Goal: Navigation & Orientation: Find specific page/section

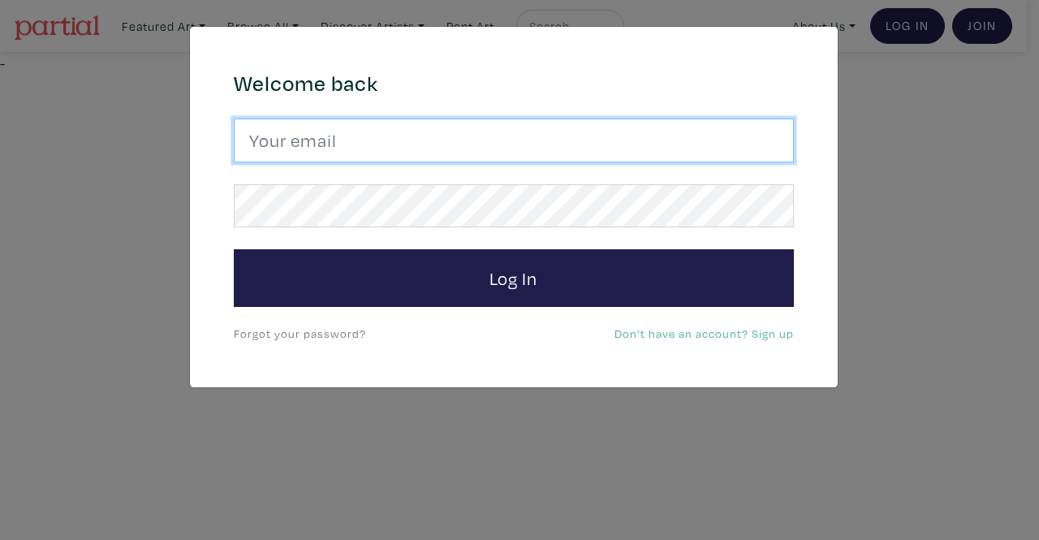
click at [739, 139] on input "email" at bounding box center [514, 140] width 560 height 44
type input "hautpham0@gmail.com"
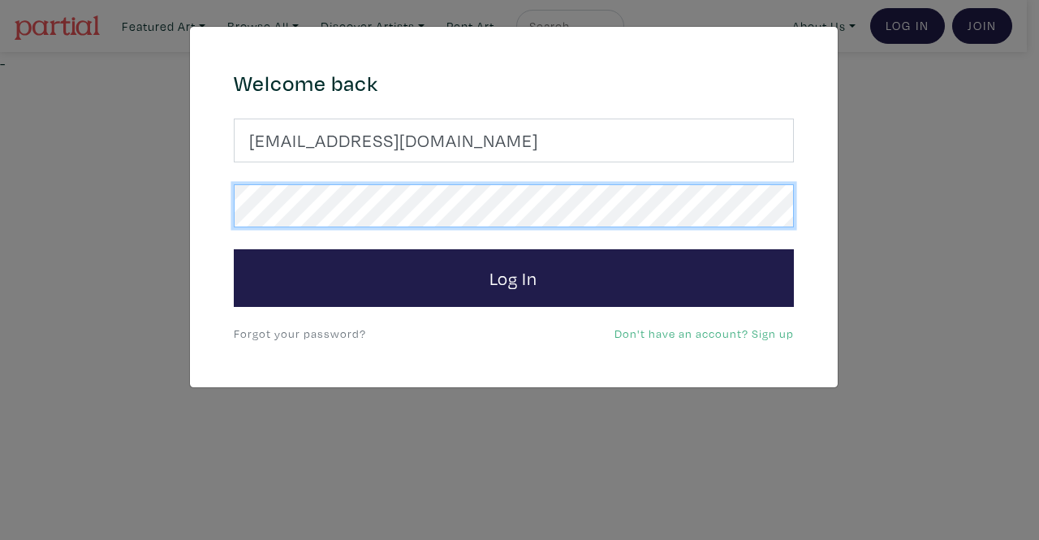
click at [234, 249] on button "Log In" at bounding box center [514, 278] width 560 height 58
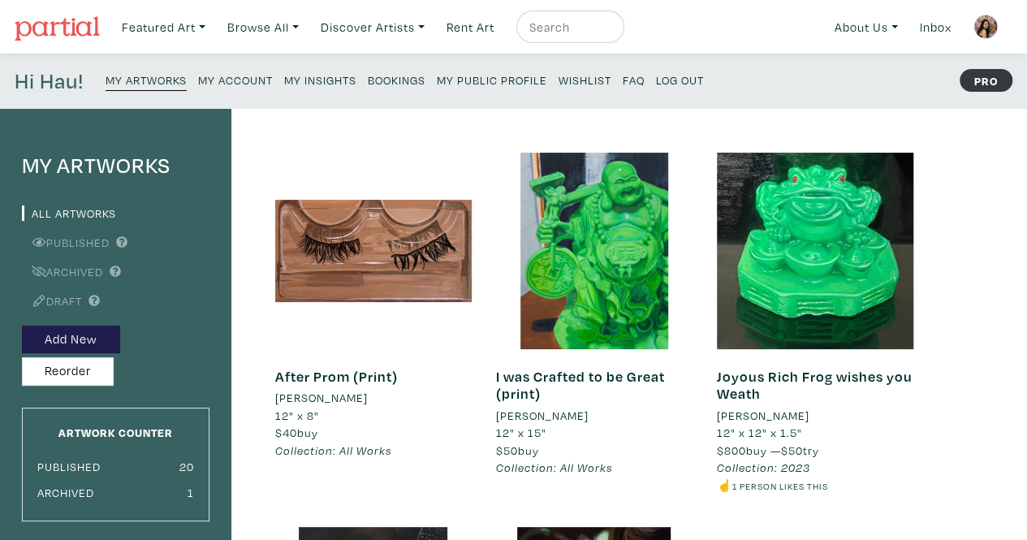
click at [579, 79] on small "Wishlist" at bounding box center [584, 79] width 53 height 15
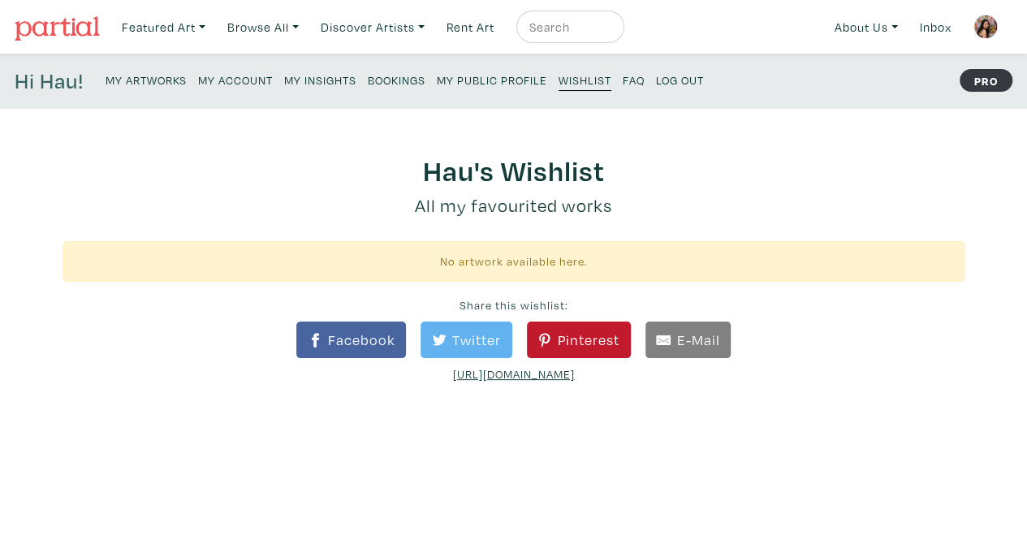
click at [308, 79] on small "My Insights" at bounding box center [320, 79] width 72 height 15
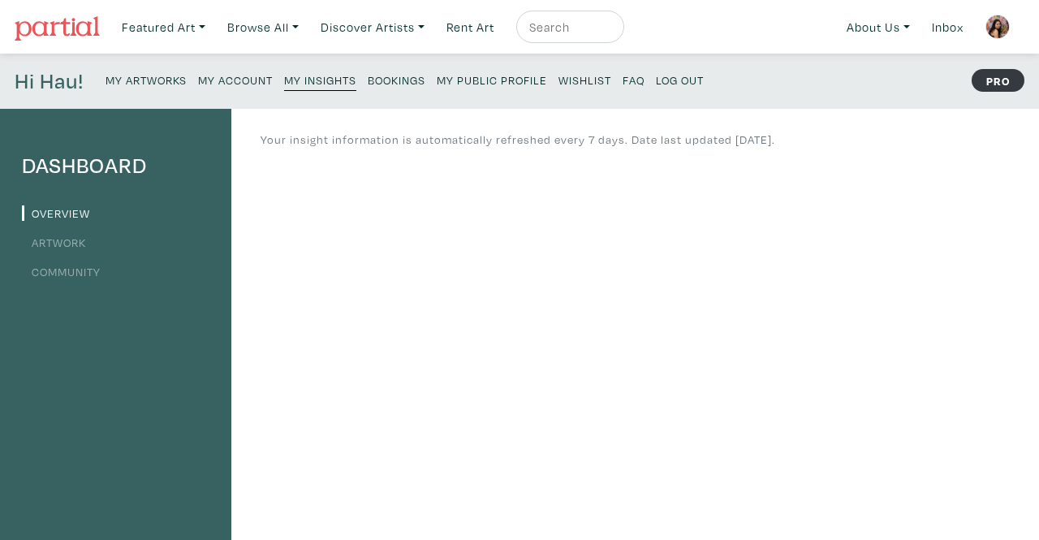
click at [394, 79] on small "Bookings" at bounding box center [397, 79] width 58 height 15
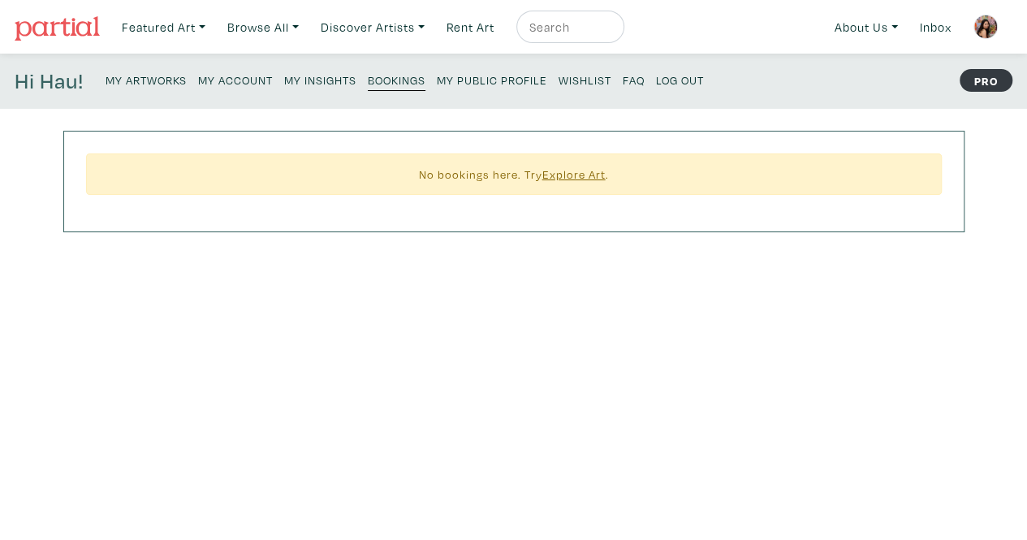
click at [149, 85] on small "My Artworks" at bounding box center [146, 79] width 81 height 15
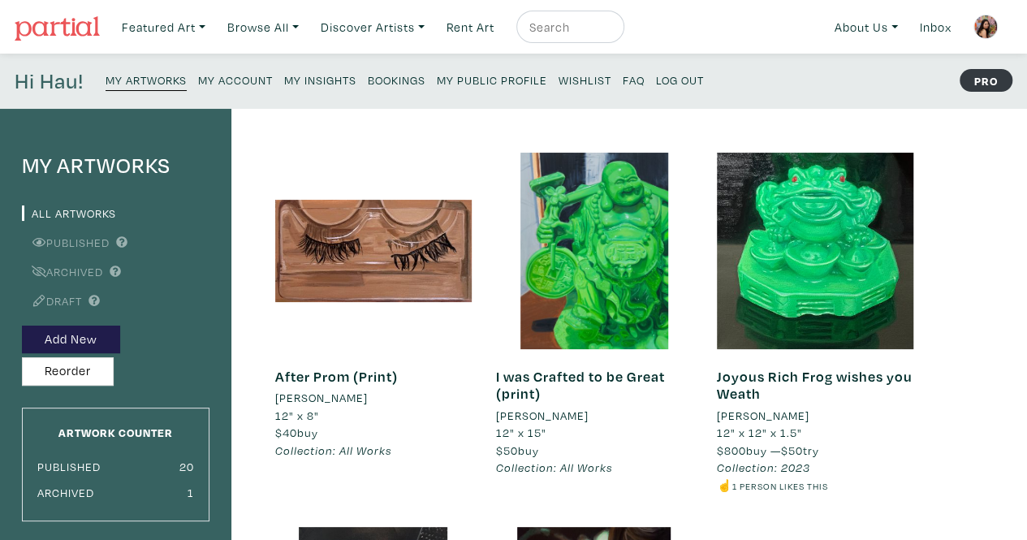
click at [54, 30] on img at bounding box center [57, 28] width 85 height 24
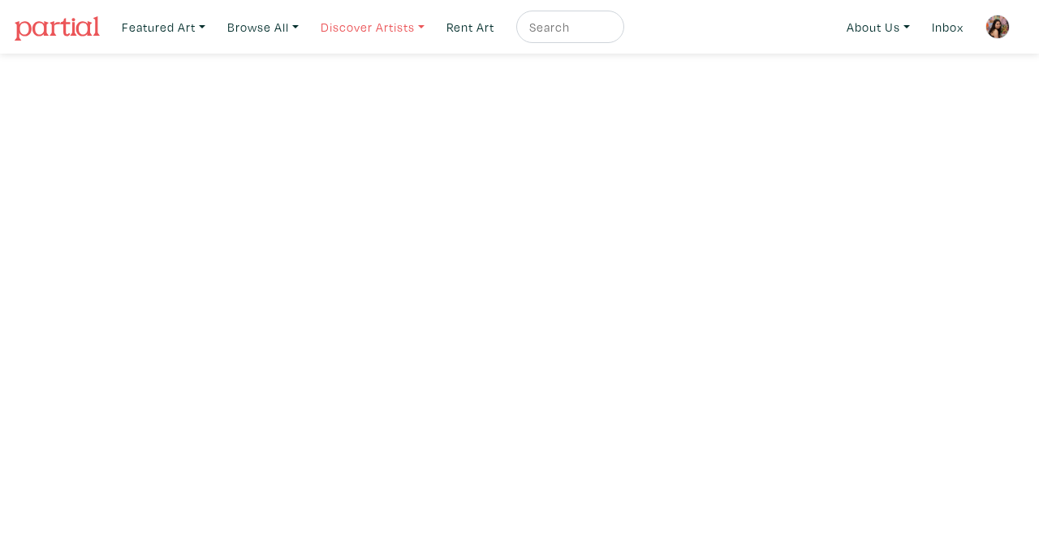
click at [396, 27] on link "Discover Artists" at bounding box center [372, 27] width 118 height 33
